Goal: Information Seeking & Learning: Learn about a topic

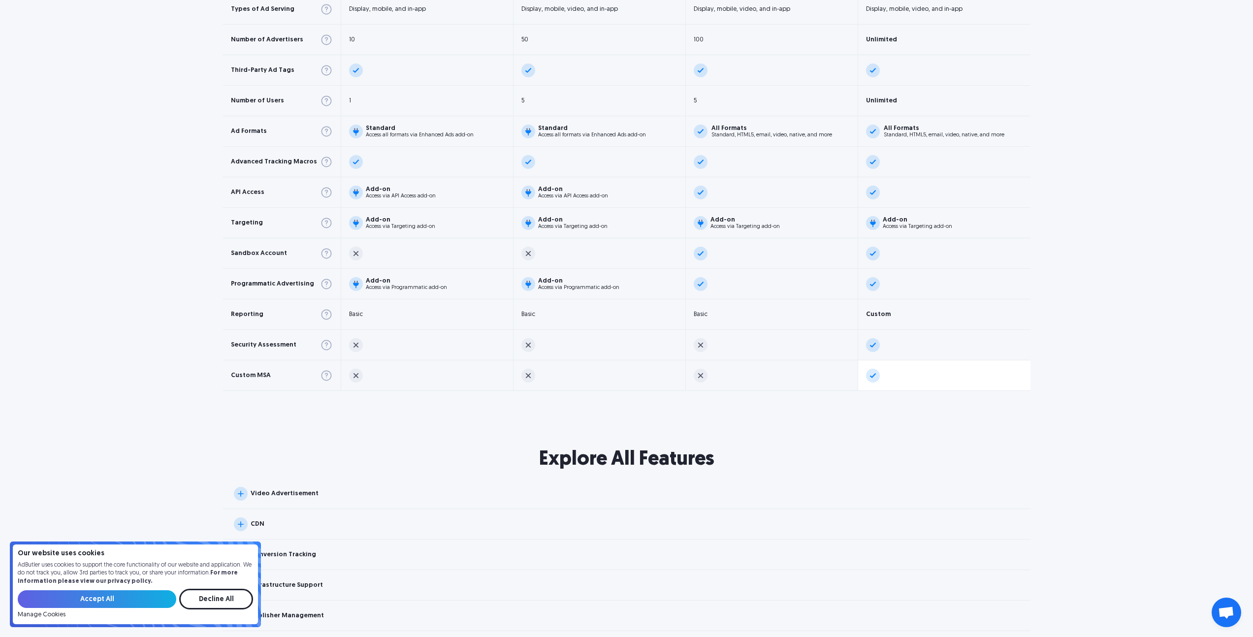
scroll to position [787, 0]
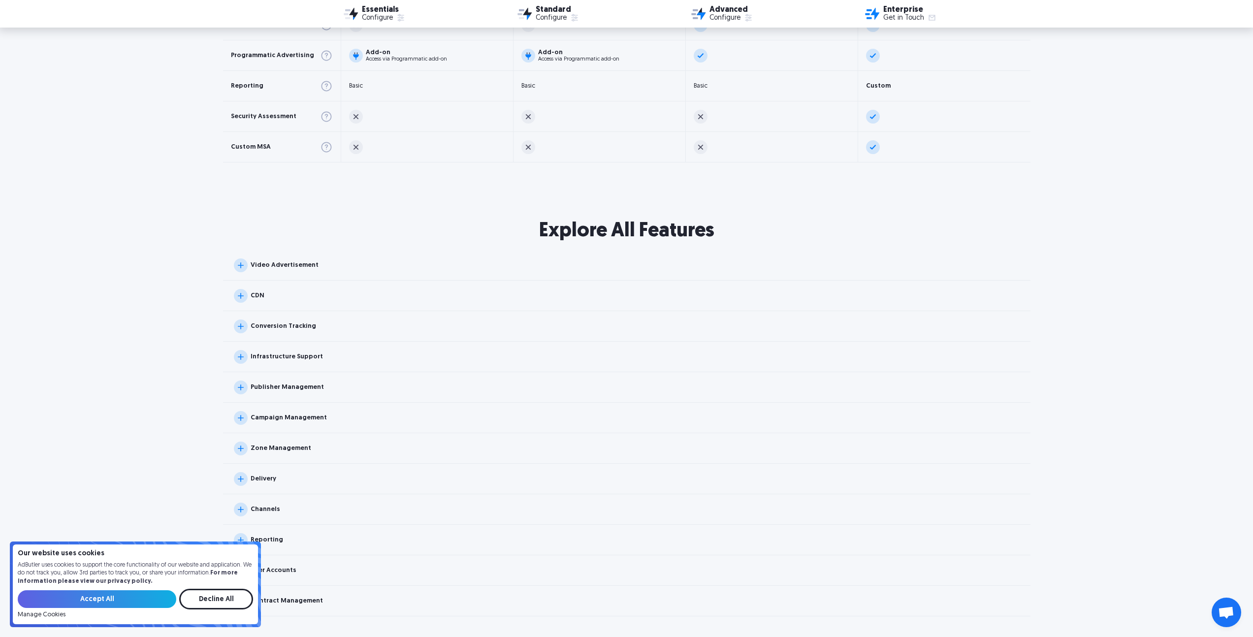
click at [234, 288] on div "CDN" at bounding box center [626, 296] width 807 height 31
click at [246, 278] on div "Video Advertisement" at bounding box center [626, 265] width 807 height 31
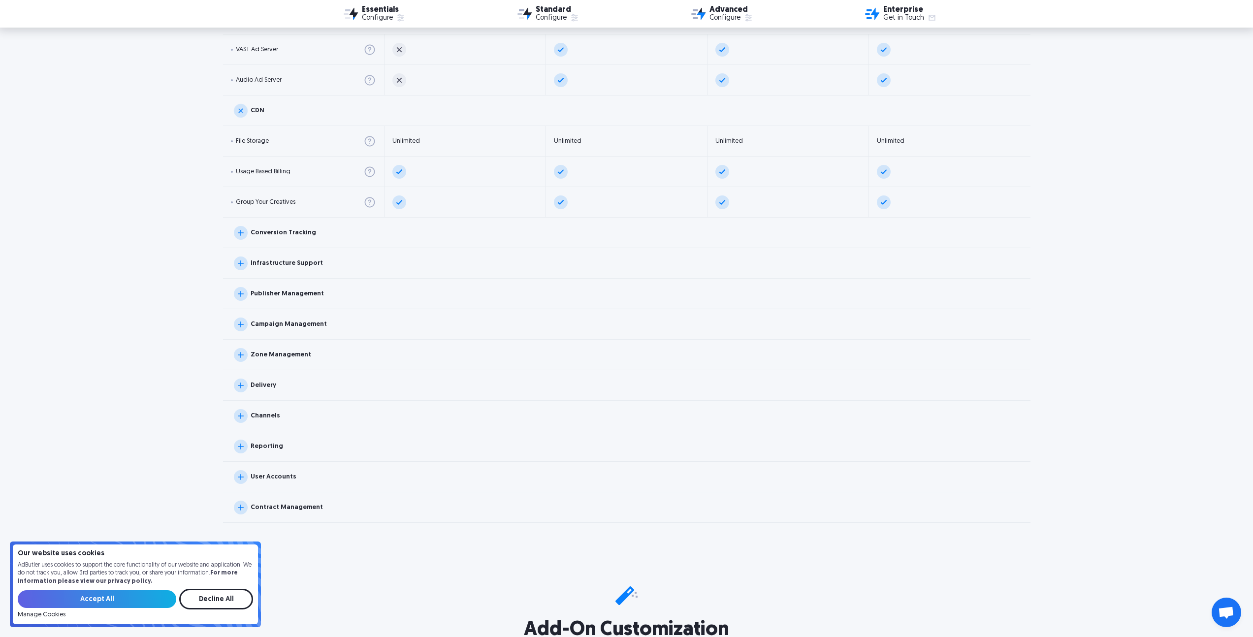
scroll to position [1156, 0]
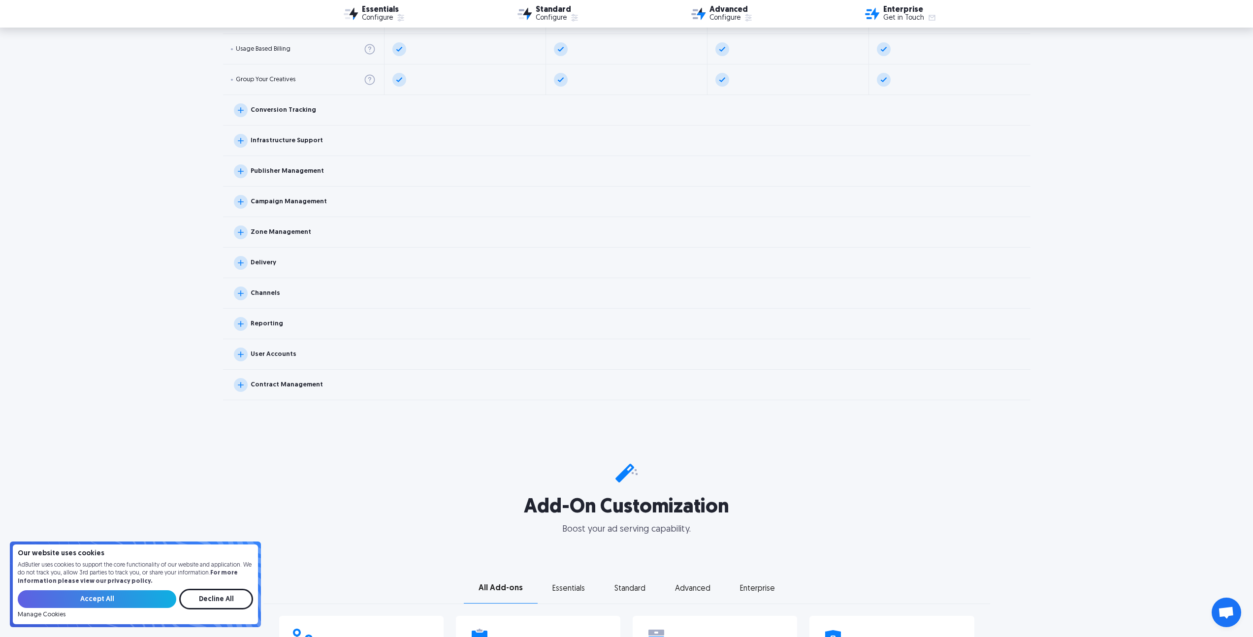
click at [283, 233] on div "Zone Management" at bounding box center [281, 232] width 61 height 6
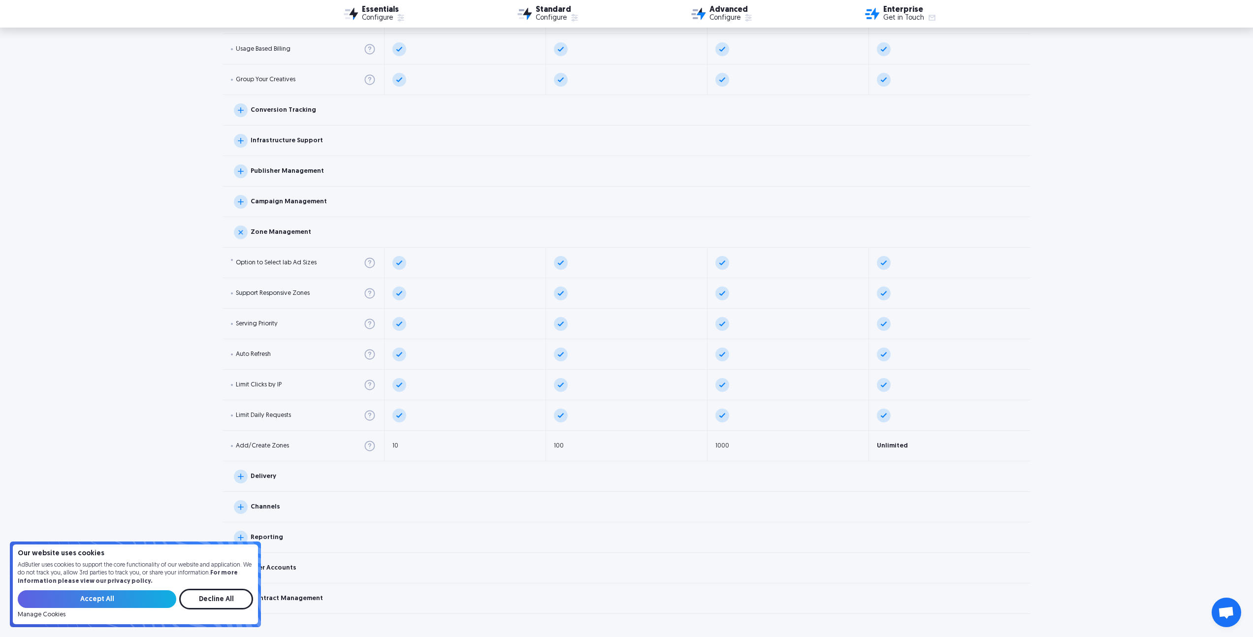
click at [287, 208] on div "Campaign Management" at bounding box center [626, 202] width 807 height 31
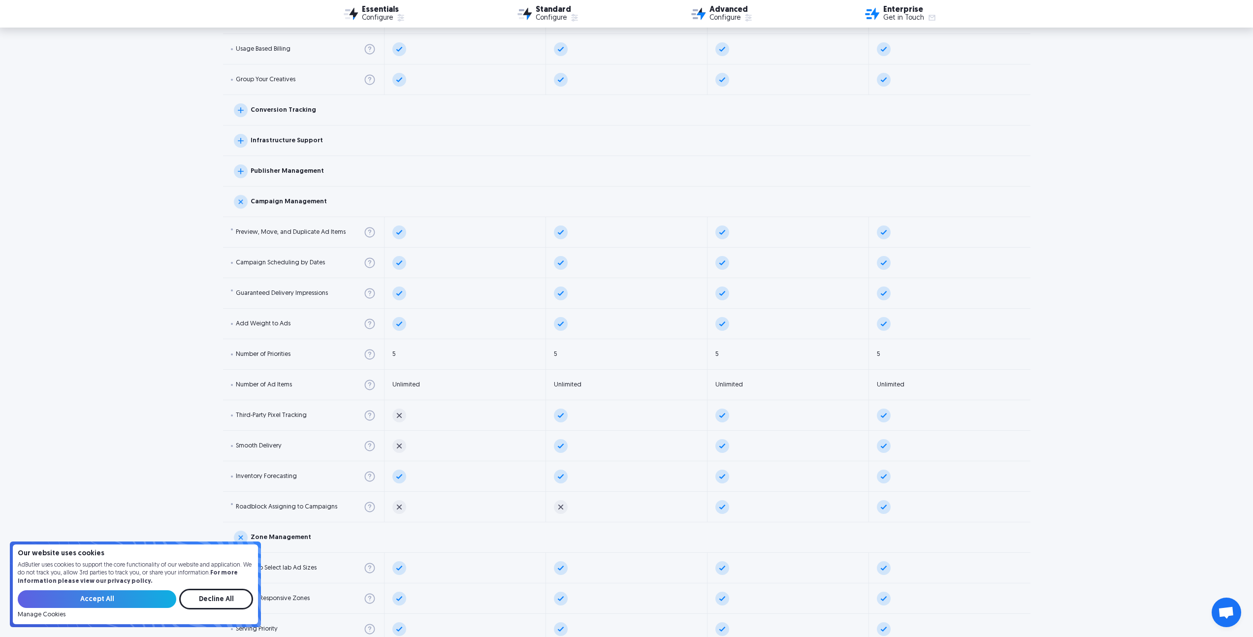
click at [273, 160] on div "Publisher Management" at bounding box center [626, 171] width 807 height 31
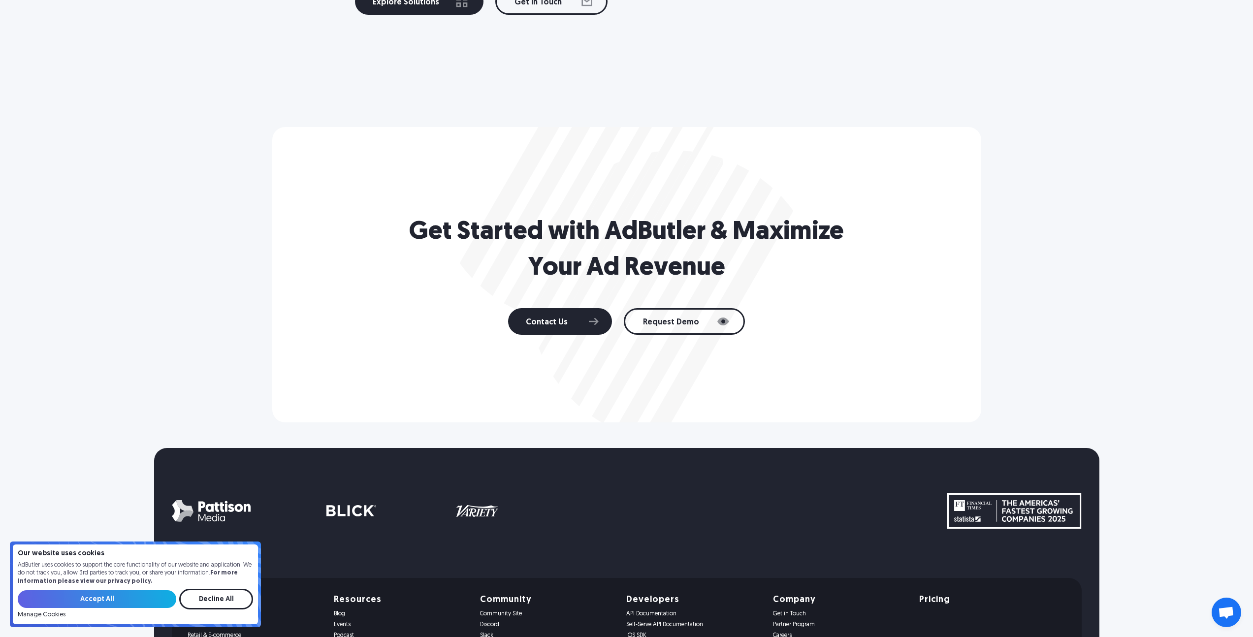
scroll to position [4388, 0]
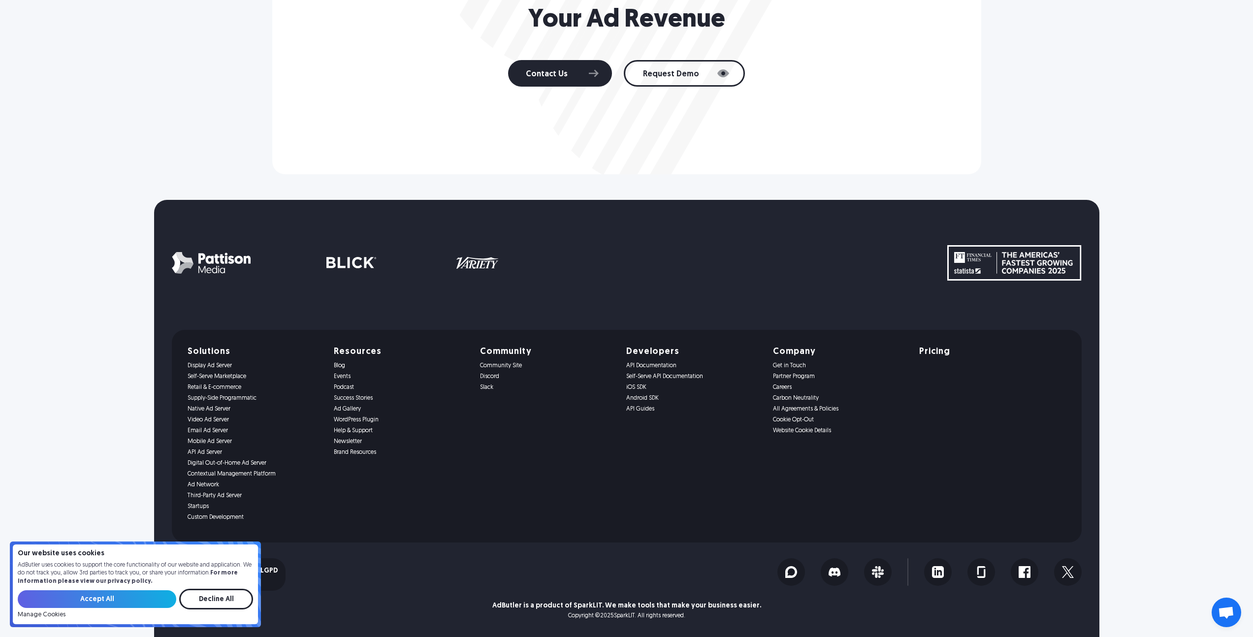
click at [1172, 335] on div "Solutions Display Ad Server Self-Serve Marketplace Retail & E-commerce Supply-S…" at bounding box center [626, 405] width 1253 height 463
click at [1019, 271] on img at bounding box center [1014, 262] width 134 height 35
click at [251, 466] on link "Digital Out-of-Home Ad Server" at bounding box center [255, 463] width 134 height 7
click at [251, 464] on link "Digital Out-of-Home Ad Server" at bounding box center [255, 463] width 134 height 7
